Goal: Information Seeking & Learning: Learn about a topic

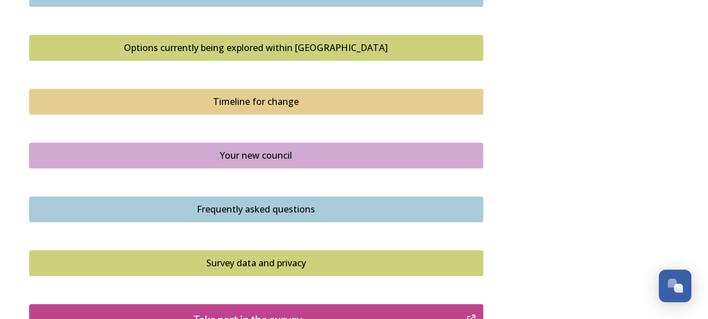
scroll to position [758, 0]
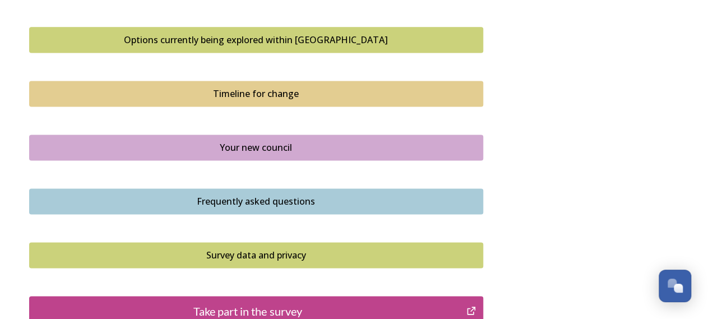
click at [271, 38] on div "Options currently being explored within [GEOGRAPHIC_DATA]" at bounding box center [256, 39] width 442 height 13
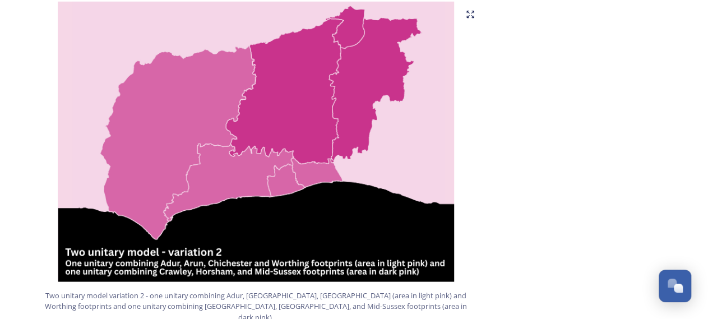
scroll to position [982, 0]
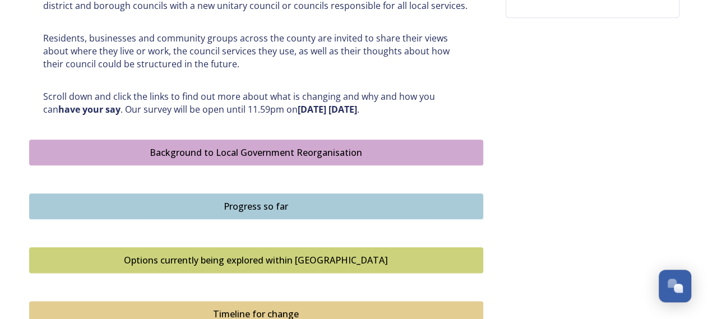
scroll to position [583, 0]
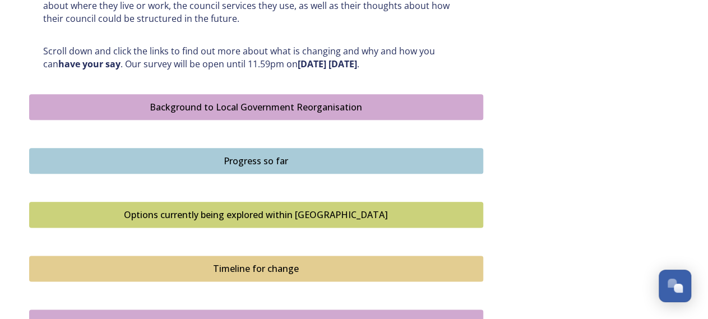
click at [265, 265] on div "Timeline for change" at bounding box center [256, 268] width 442 height 13
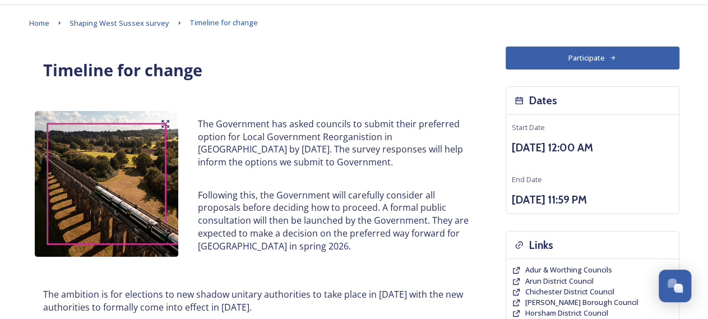
scroll to position [117, 0]
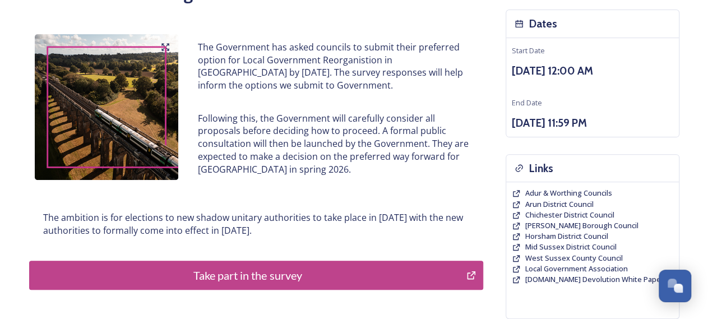
click at [285, 276] on div "Take part in the survey" at bounding box center [247, 275] width 425 height 17
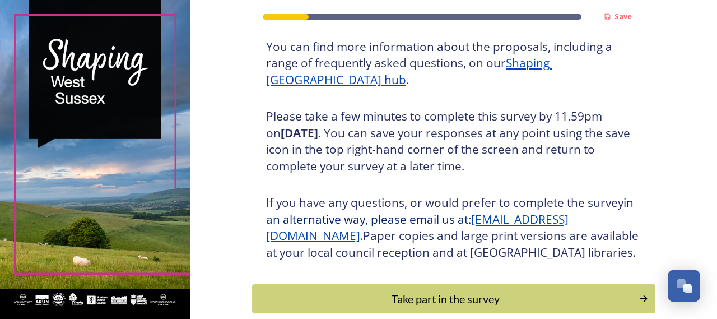
scroll to position [219, 0]
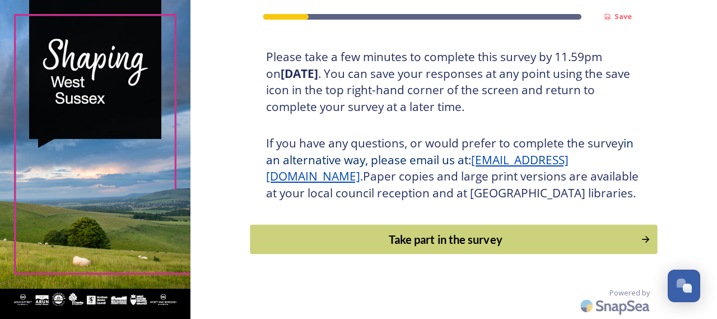
click at [391, 240] on div "Take part in the survey" at bounding box center [446, 239] width 379 height 17
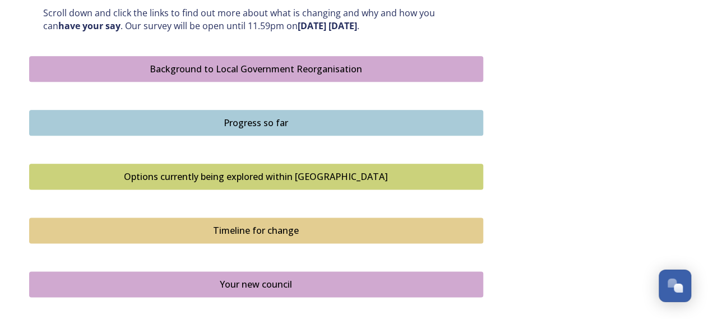
scroll to position [641, 0]
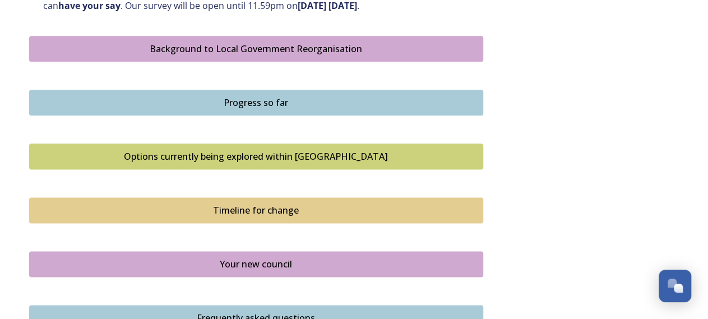
click at [307, 150] on div "Options currently being explored within [GEOGRAPHIC_DATA]" at bounding box center [256, 156] width 442 height 13
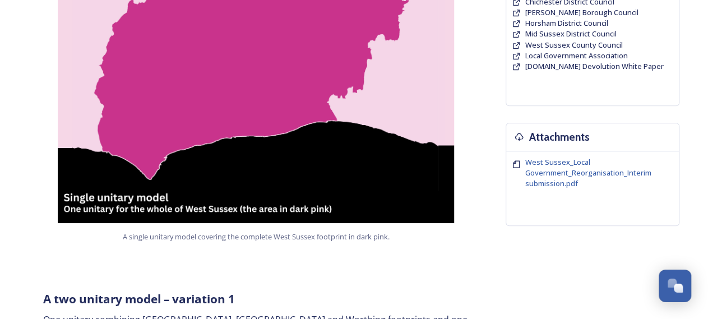
scroll to position [117, 0]
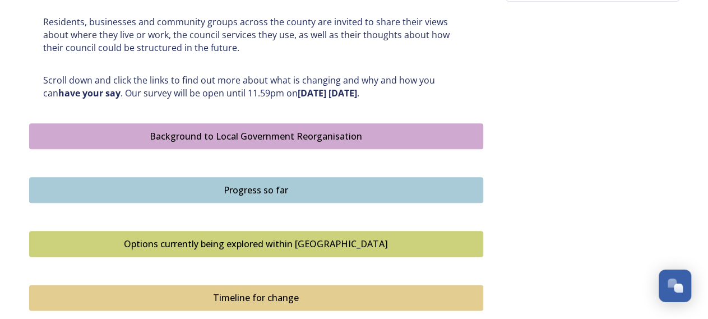
scroll to position [583, 0]
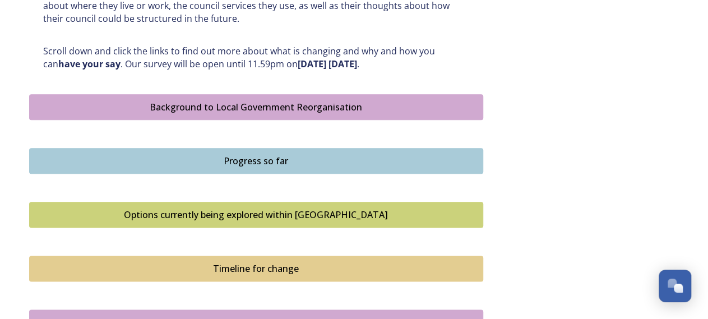
click at [283, 212] on div "Options currently being explored within [GEOGRAPHIC_DATA]" at bounding box center [256, 214] width 442 height 13
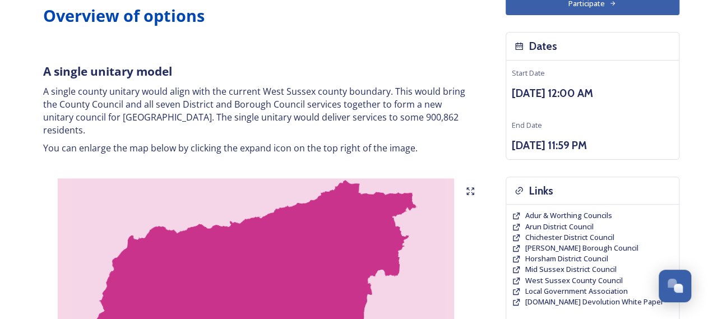
scroll to position [117, 0]
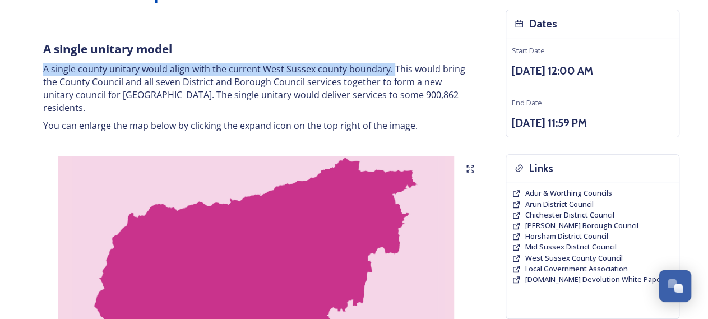
drag, startPoint x: 44, startPoint y: 69, endPoint x: 392, endPoint y: 69, distance: 348.0
click at [392, 69] on p "A single county unitary would align with the current West Sussex county boundar…" at bounding box center [256, 88] width 426 height 51
copy p "A single county unitary would align with the current West Sussex county boundar…"
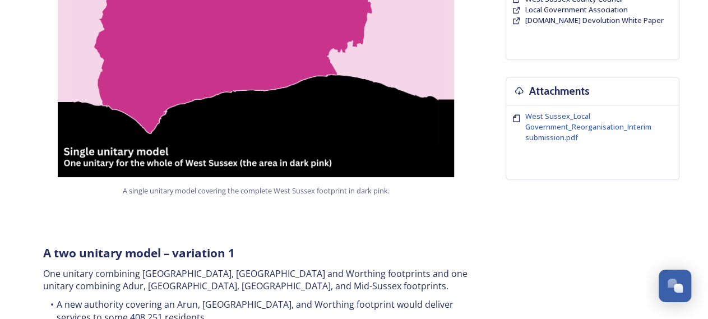
scroll to position [408, 0]
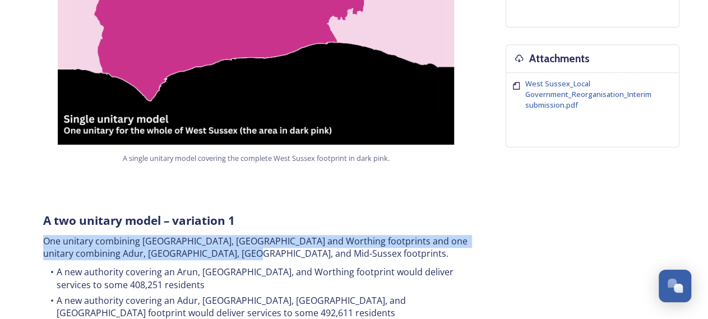
drag, startPoint x: 45, startPoint y: 228, endPoint x: 231, endPoint y: 239, distance: 186.4
click at [231, 239] on p "One unitary combining [GEOGRAPHIC_DATA], [GEOGRAPHIC_DATA] and Worthing footpri…" at bounding box center [256, 247] width 426 height 25
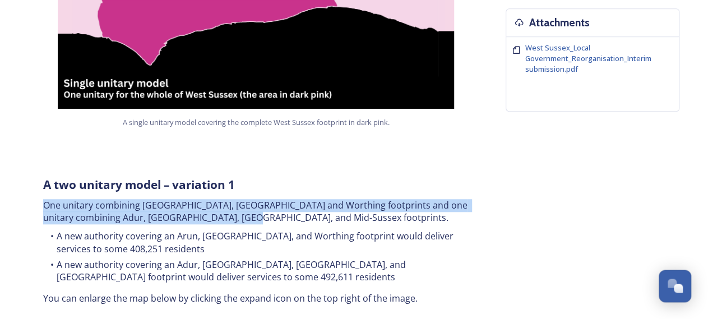
scroll to position [466, 0]
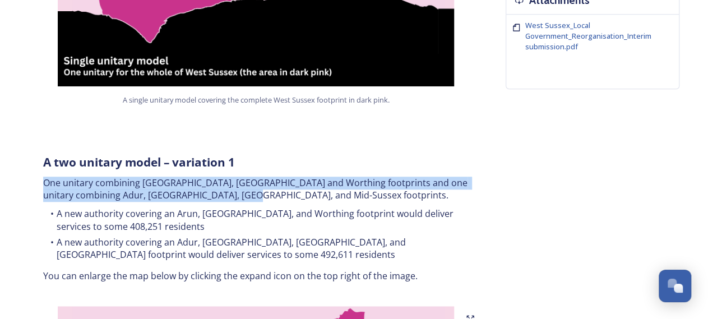
copy p "One unitary combining [GEOGRAPHIC_DATA], [GEOGRAPHIC_DATA] and Worthing footpri…"
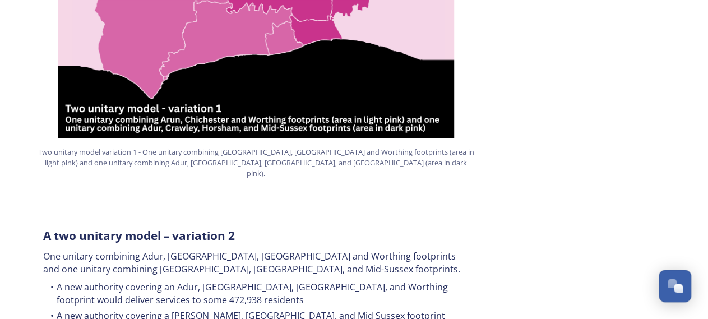
scroll to position [932, 0]
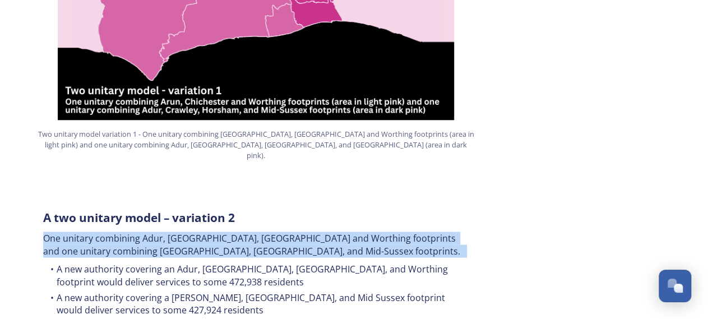
drag, startPoint x: 43, startPoint y: 211, endPoint x: 255, endPoint y: 230, distance: 212.7
click at [255, 231] on p "One unitary combining Adur, [GEOGRAPHIC_DATA], [GEOGRAPHIC_DATA] and Worthing f…" at bounding box center [256, 243] width 426 height 25
copy p "One unitary combining Adur, [GEOGRAPHIC_DATA], [GEOGRAPHIC_DATA] and Worthing f…"
